Goal: Unclear

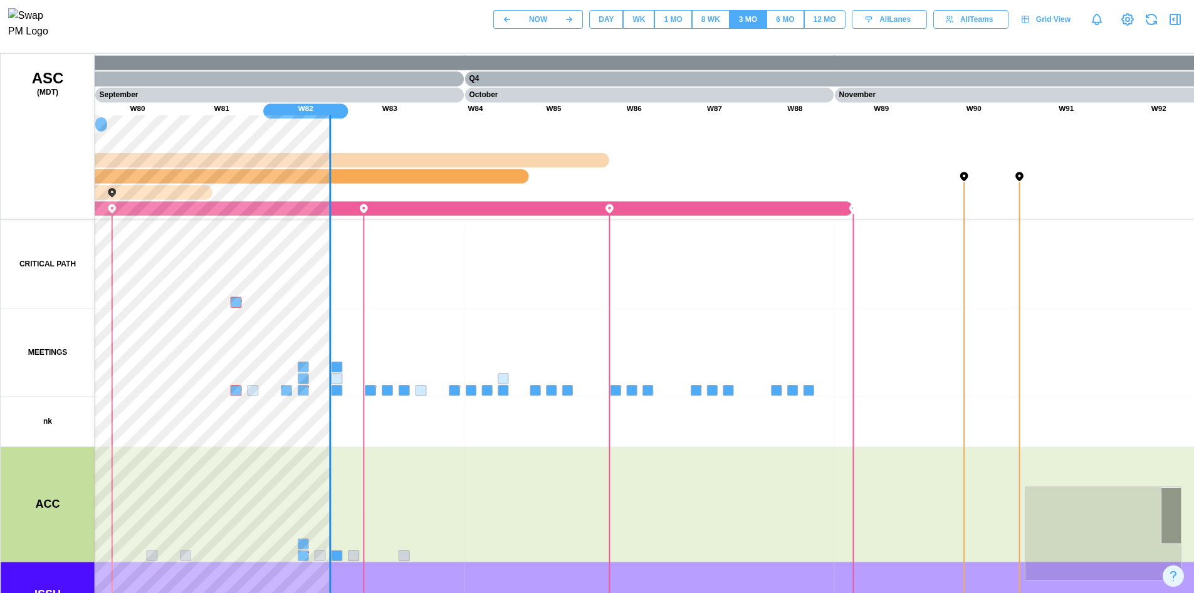
click at [823, 29] on button "12 MO" at bounding box center [824, 19] width 41 height 19
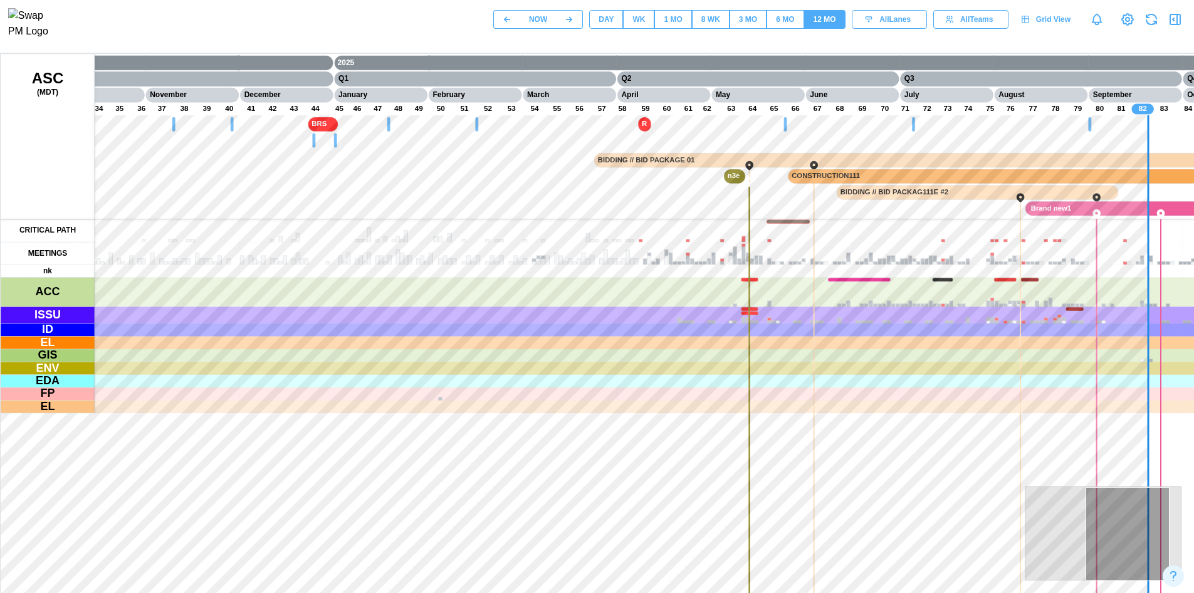
drag, startPoint x: 576, startPoint y: 211, endPoint x: 685, endPoint y: 276, distance: 127.3
click at [685, 276] on canvas at bounding box center [603, 367] width 1204 height 627
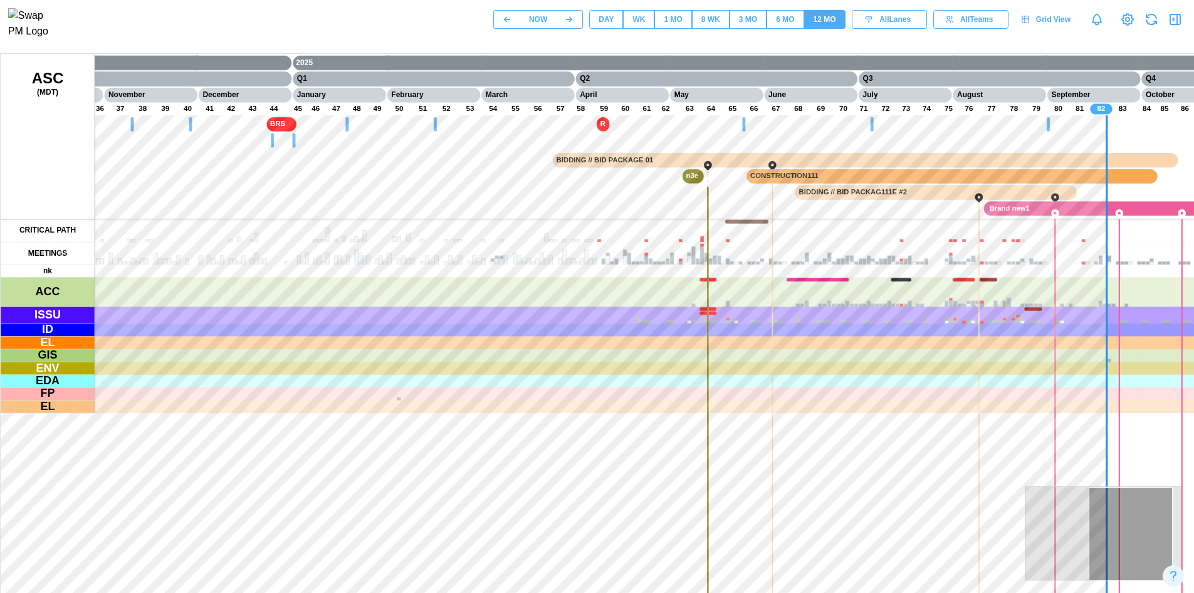
drag, startPoint x: 685, startPoint y: 276, endPoint x: 572, endPoint y: 205, distance: 133.3
click at [572, 205] on canvas at bounding box center [603, 367] width 1204 height 627
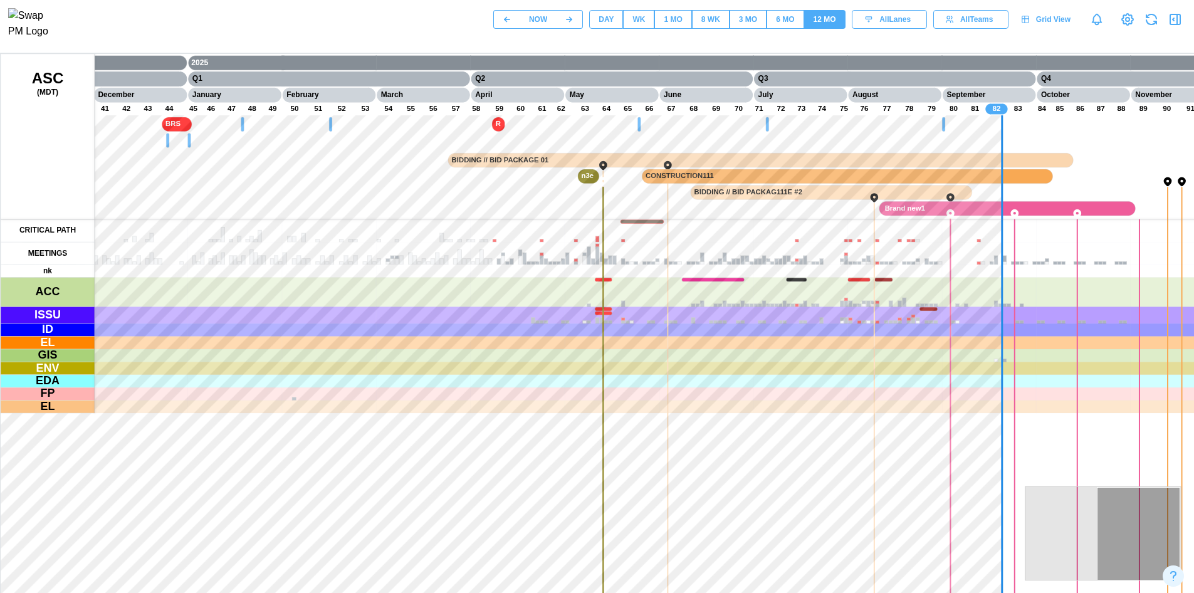
drag, startPoint x: 572, startPoint y: 205, endPoint x: 653, endPoint y: 302, distance: 126.0
click at [653, 302] on canvas at bounding box center [603, 367] width 1204 height 627
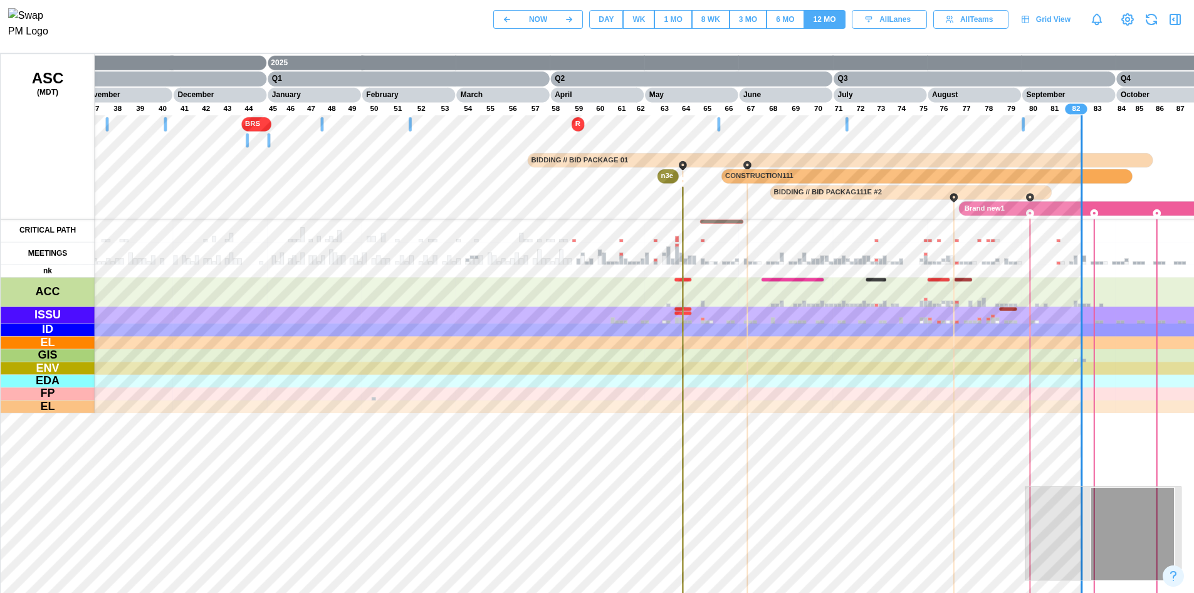
drag, startPoint x: 561, startPoint y: 217, endPoint x: 657, endPoint y: 279, distance: 114.3
click at [657, 279] on canvas at bounding box center [603, 367] width 1204 height 627
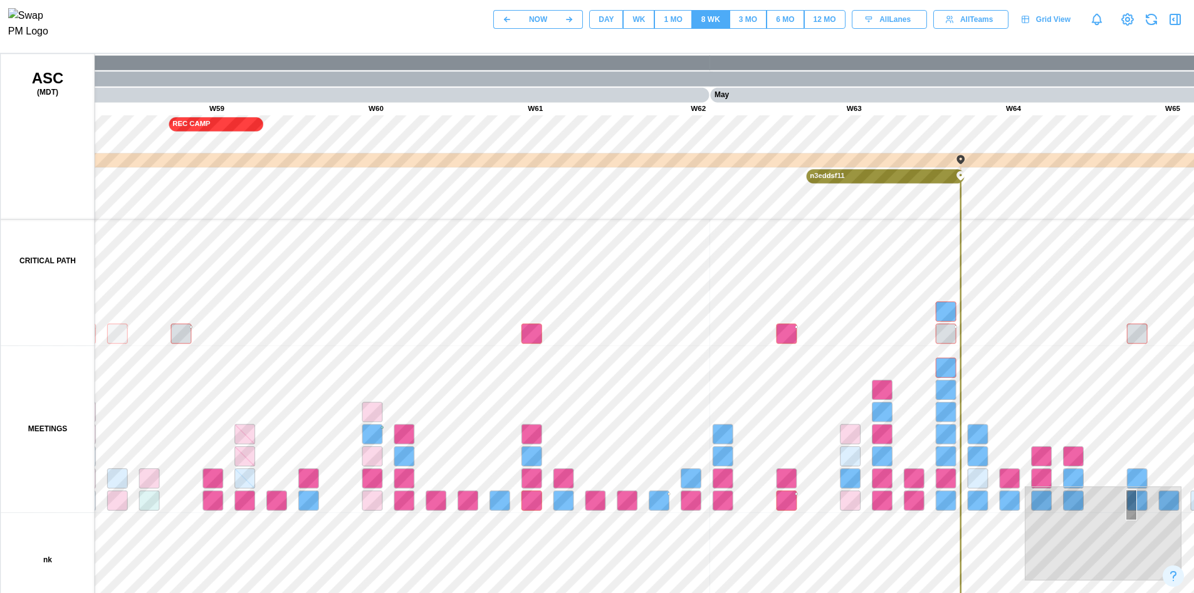
click at [828, 28] on span "12 MO" at bounding box center [825, 20] width 23 height 18
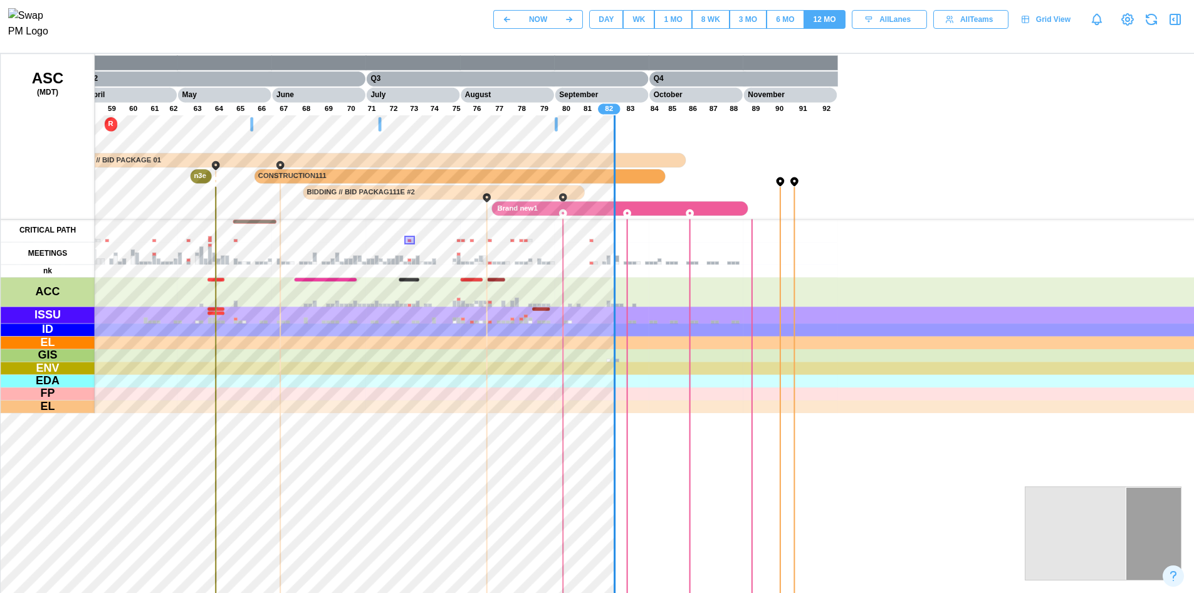
drag, startPoint x: 402, startPoint y: 235, endPoint x: 415, endPoint y: 245, distance: 16.9
click at [415, 245] on canvas at bounding box center [603, 367] width 1204 height 627
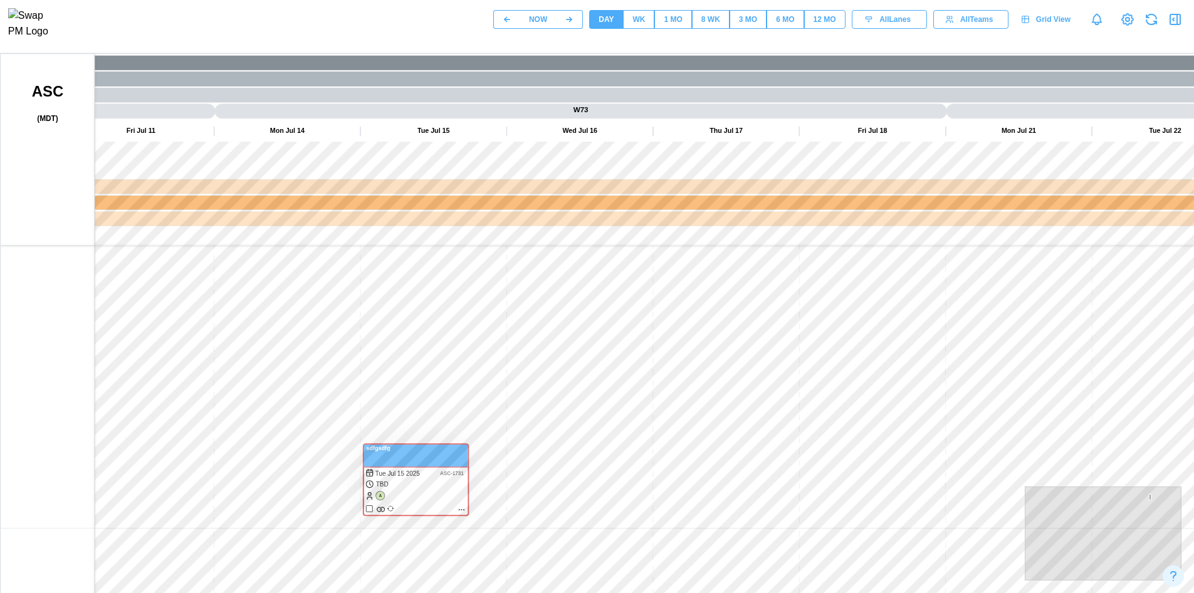
click at [825, 26] on div "12 MO" at bounding box center [825, 20] width 23 height 12
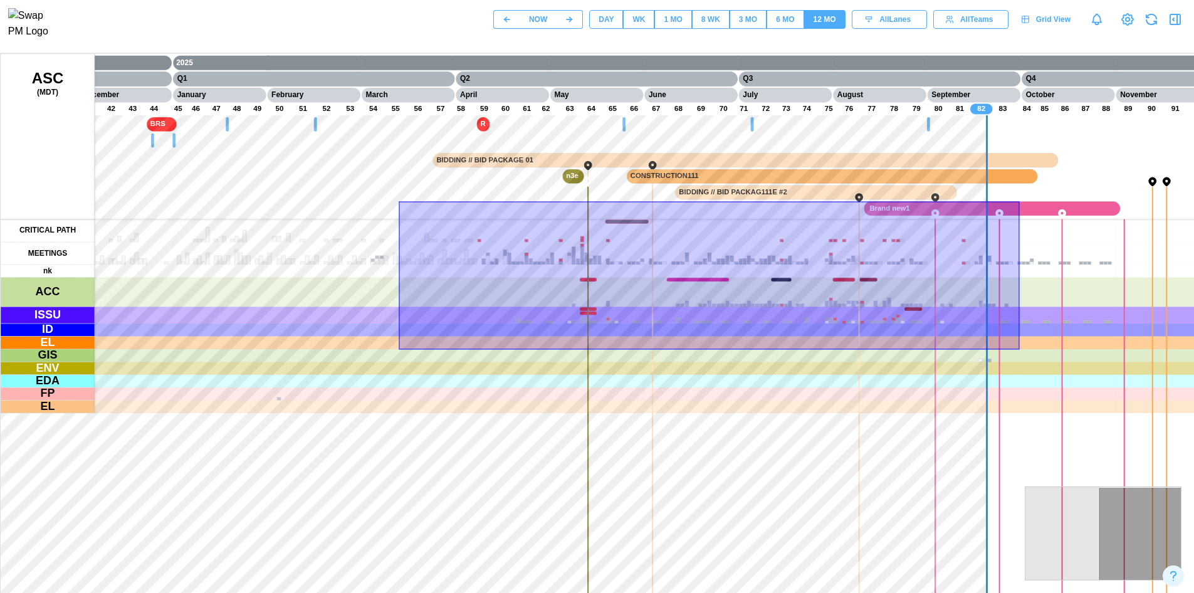
drag, startPoint x: 398, startPoint y: 203, endPoint x: 1047, endPoint y: 352, distance: 666.5
click at [1047, 352] on canvas at bounding box center [603, 367] width 1204 height 627
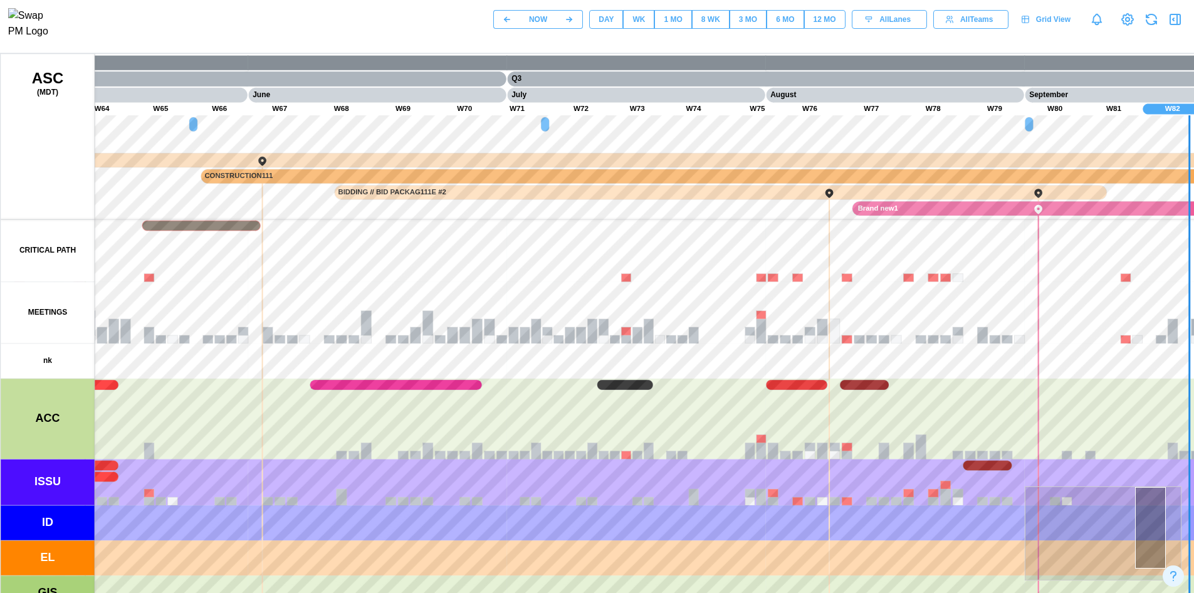
click at [818, 26] on div "12 MO" at bounding box center [825, 20] width 23 height 12
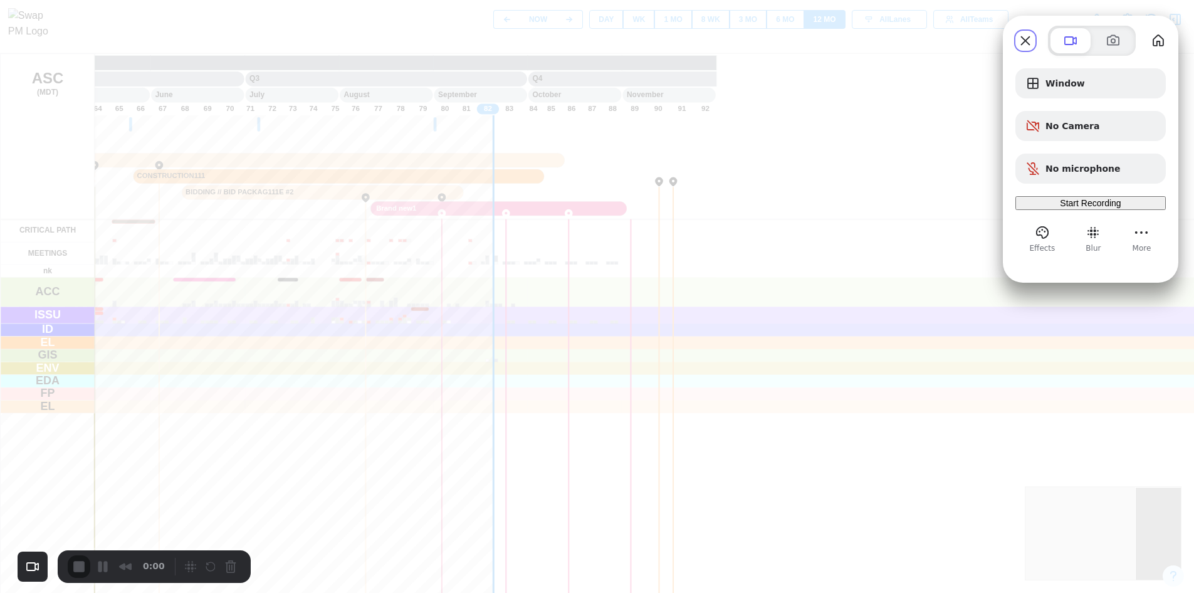
click at [1105, 208] on div "Start Recording" at bounding box center [1091, 203] width 140 height 10
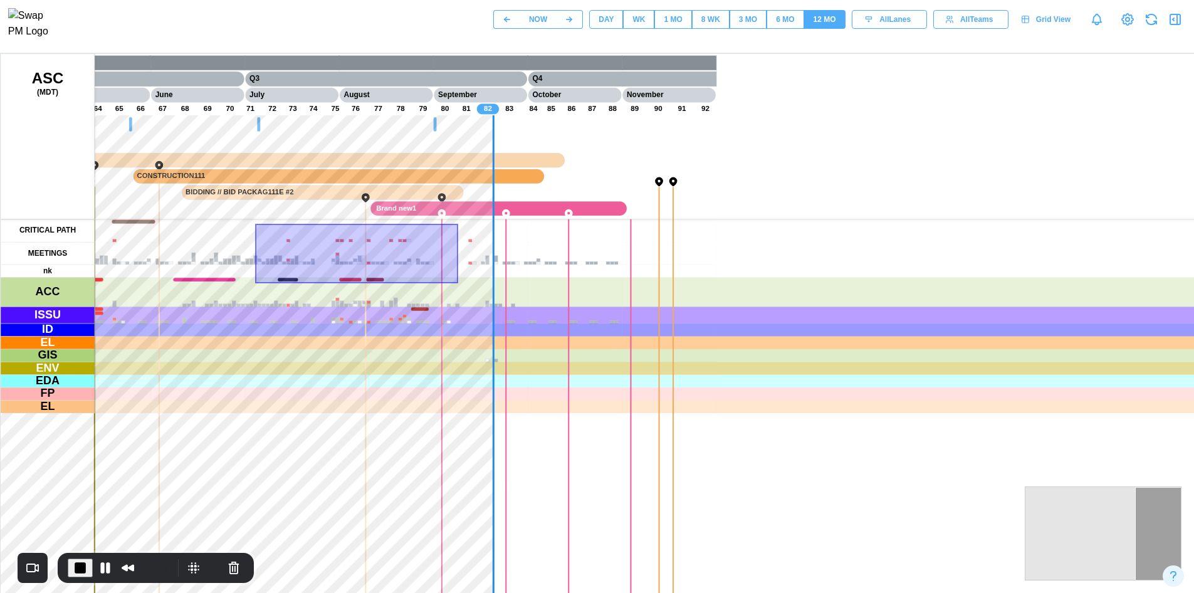
drag, startPoint x: 254, startPoint y: 223, endPoint x: 457, endPoint y: 282, distance: 211.5
click at [457, 282] on canvas at bounding box center [603, 367] width 1204 height 627
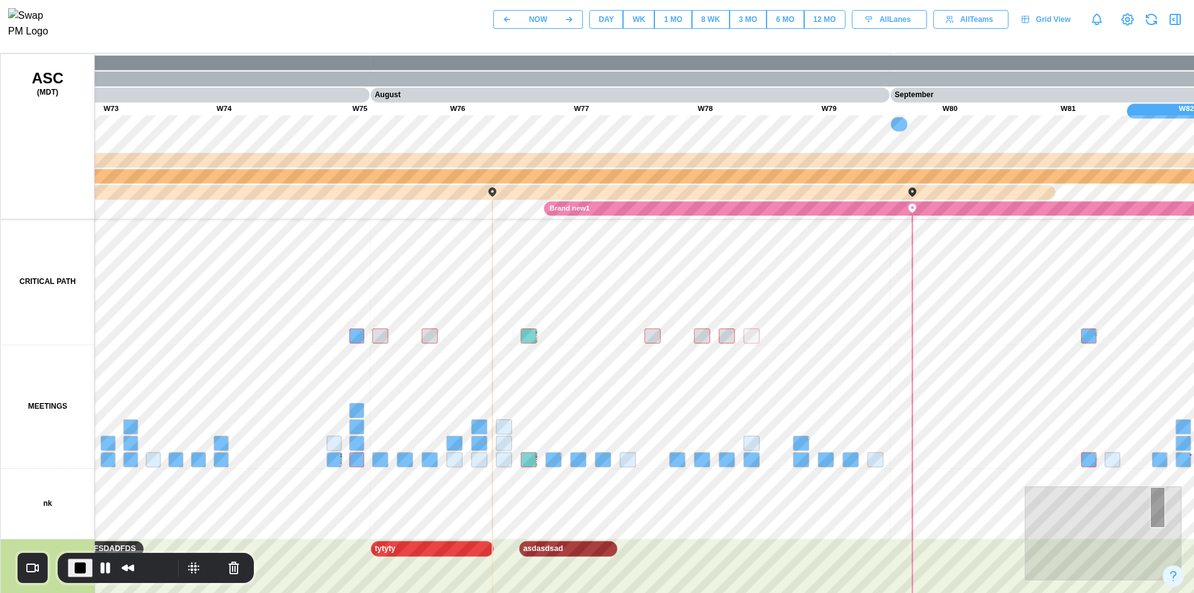
click at [825, 28] on span "12 MO" at bounding box center [825, 20] width 23 height 18
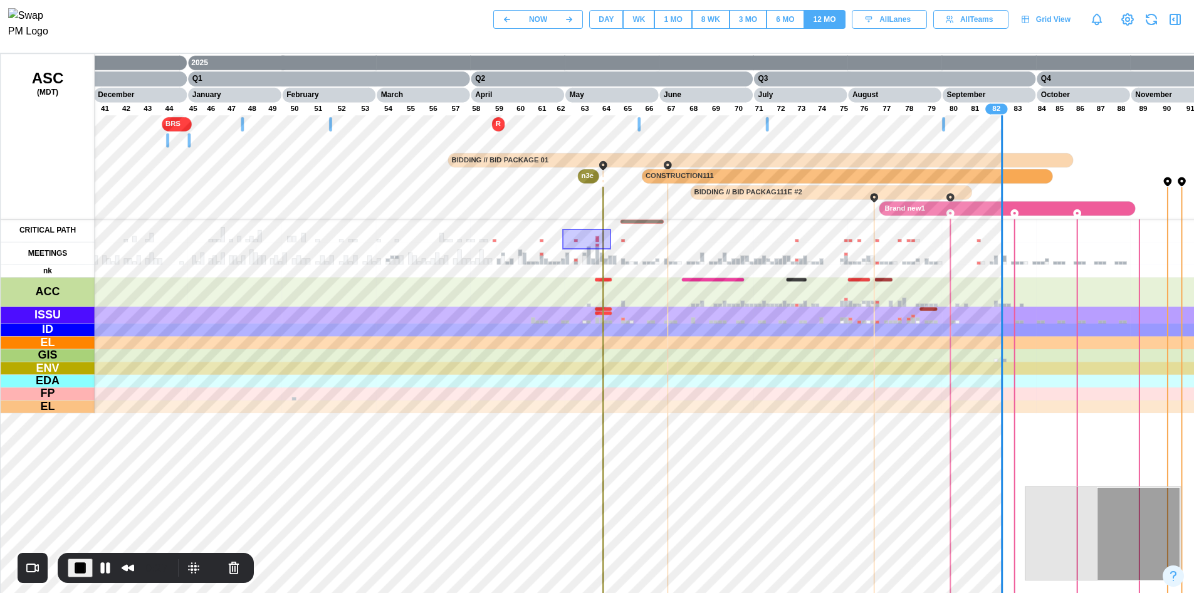
drag, startPoint x: 555, startPoint y: 228, endPoint x: 614, endPoint y: 250, distance: 63.3
click at [614, 250] on canvas at bounding box center [603, 367] width 1204 height 627
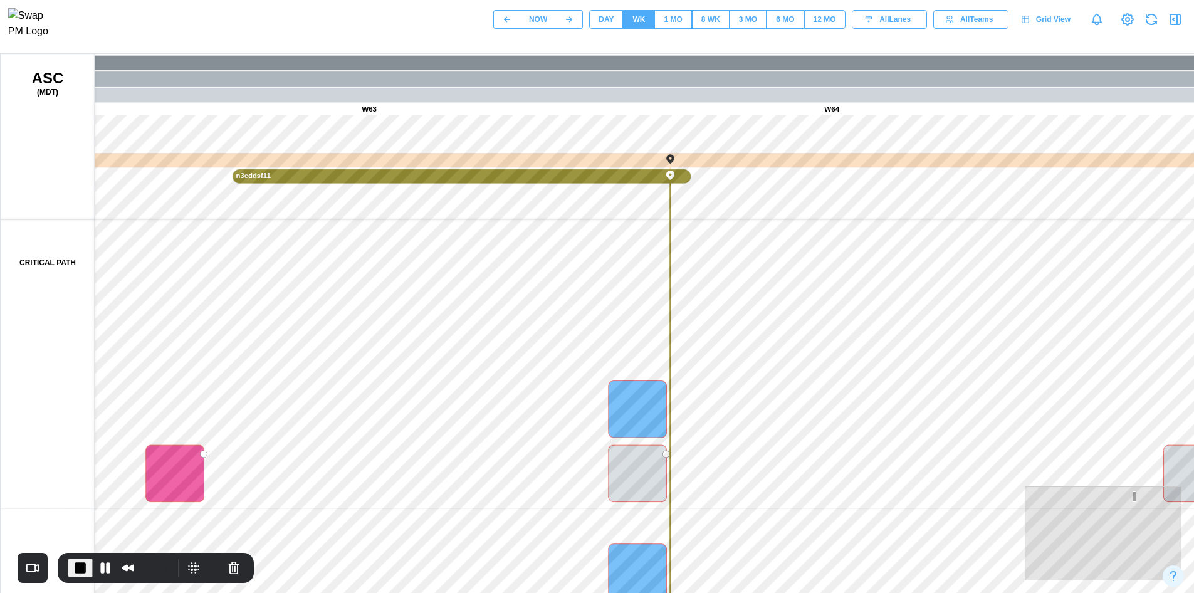
click at [821, 24] on div "12 MO" at bounding box center [825, 20] width 23 height 12
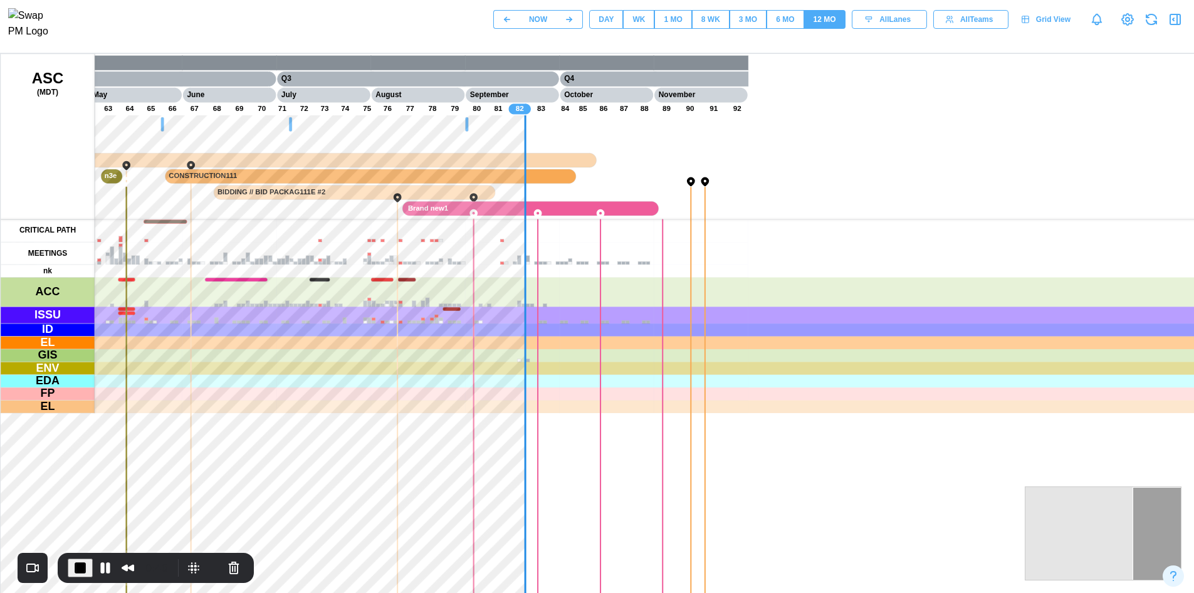
click at [313, 237] on canvas at bounding box center [603, 367] width 1204 height 627
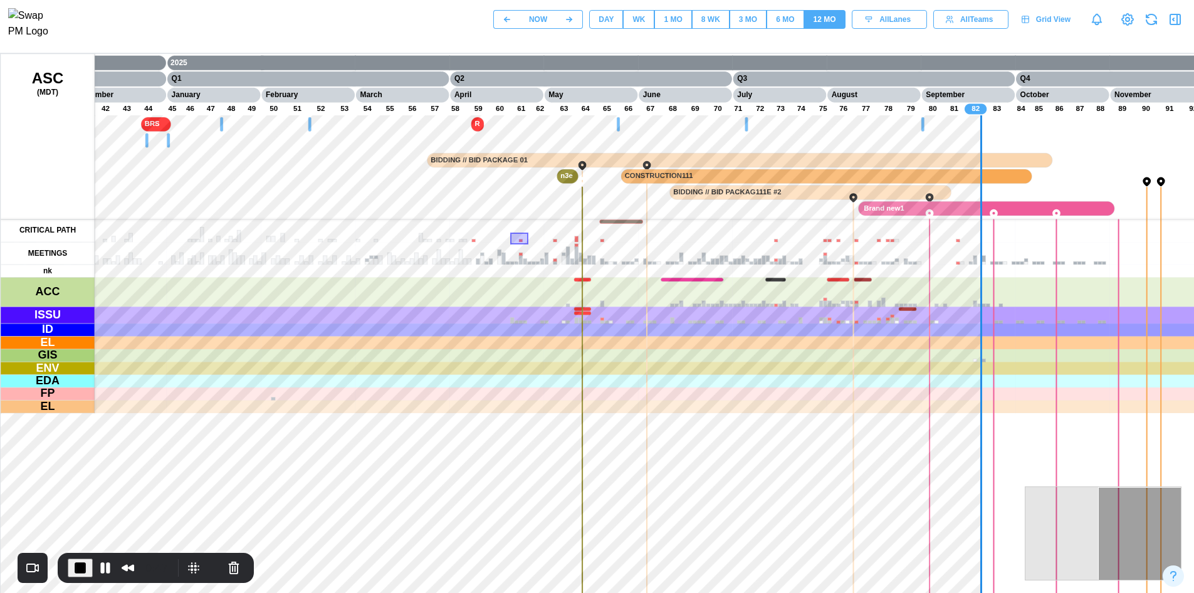
drag, startPoint x: 509, startPoint y: 231, endPoint x: 528, endPoint y: 245, distance: 23.5
click at [528, 245] on canvas at bounding box center [603, 367] width 1204 height 627
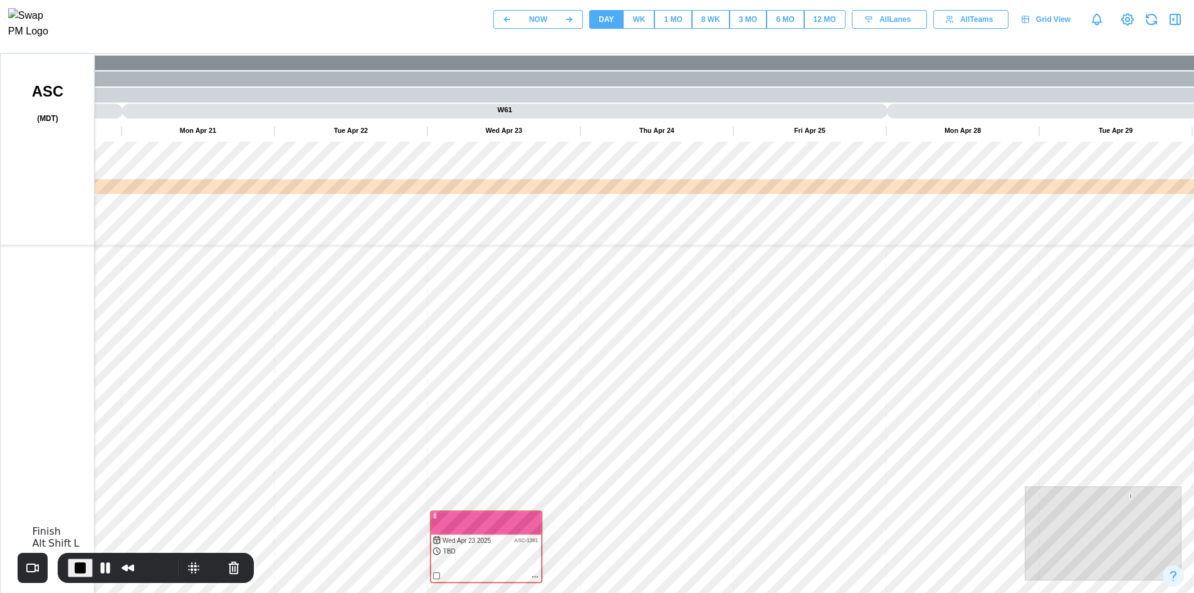
click at [81, 571] on span "End Recording" at bounding box center [80, 568] width 15 height 15
